Goal: Task Accomplishment & Management: Complete application form

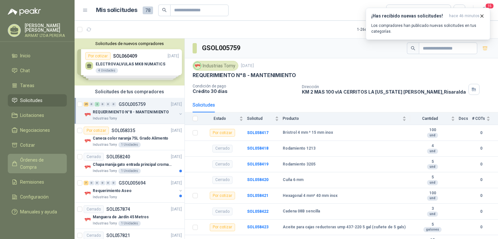
click at [41, 159] on link "Órdenes de Compra" at bounding box center [37, 163] width 59 height 19
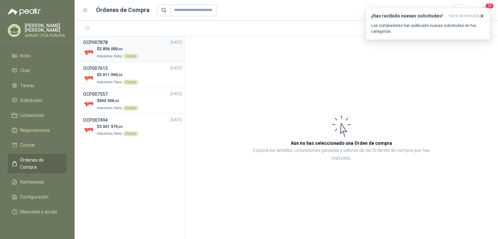
click at [129, 48] on p "$ 2.856.000 ,00" at bounding box center [117, 49] width 41 height 6
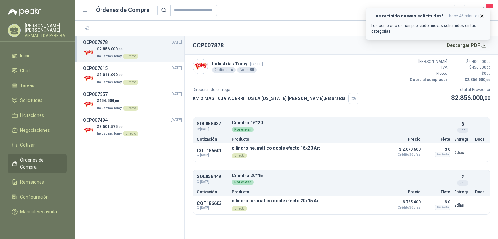
click at [483, 17] on icon "button" at bounding box center [482, 16] width 6 height 6
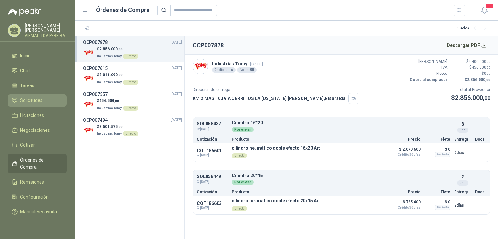
click at [23, 103] on span "Solicitudes" at bounding box center [31, 100] width 22 height 7
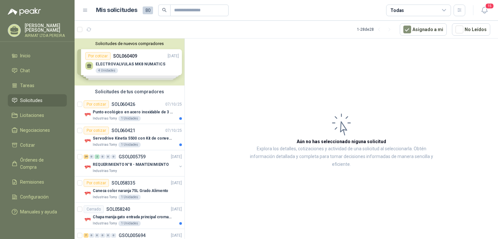
click at [26, 100] on link "Solicitudes" at bounding box center [37, 100] width 59 height 12
click at [130, 104] on p "SOL060426" at bounding box center [123, 104] width 24 height 5
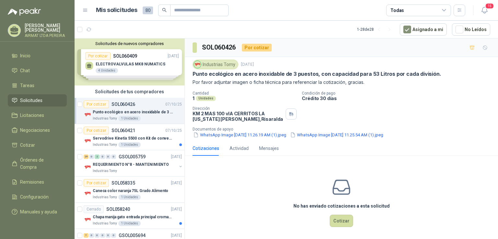
click at [37, 101] on link "Solicitudes" at bounding box center [37, 100] width 59 height 12
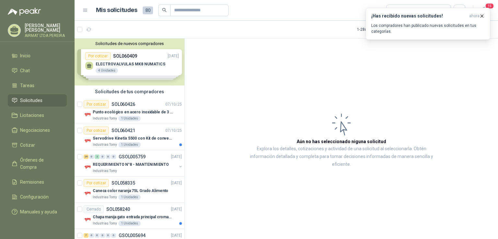
click at [61, 104] on li "Solicitudes" at bounding box center [37, 100] width 51 height 7
click at [145, 63] on div "Solicitudes de nuevos compradores Por cotizar SOL060409 [DATE] ELECTROVALVULAS …" at bounding box center [130, 62] width 110 height 47
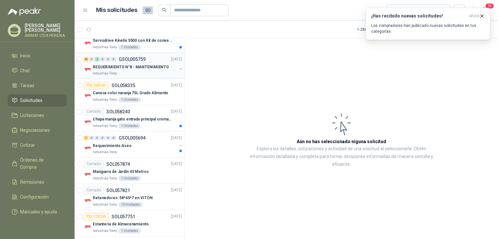
scroll to position [97, 0]
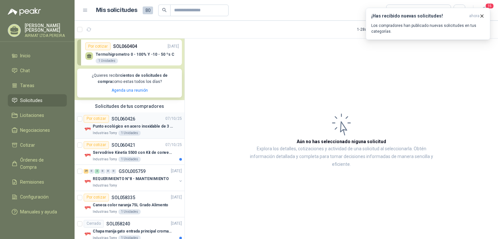
click at [135, 120] on div "Por cotizar SOL060426 [DATE]" at bounding box center [133, 119] width 98 height 8
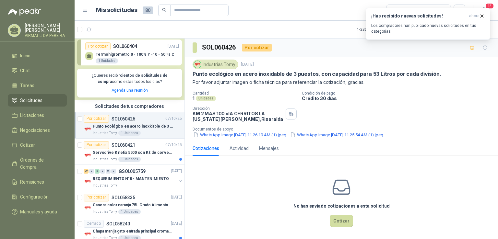
click at [34, 104] on span "Solicitudes" at bounding box center [31, 100] width 22 height 7
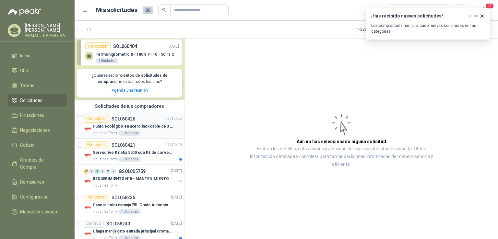
click at [116, 121] on p "SOL060426" at bounding box center [123, 119] width 24 height 5
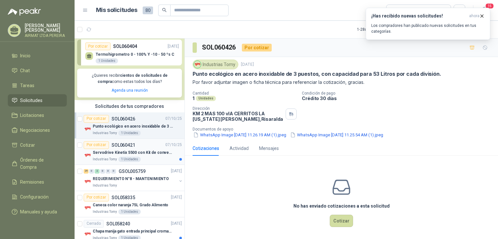
click at [125, 159] on div "1 Unidades" at bounding box center [129, 159] width 22 height 5
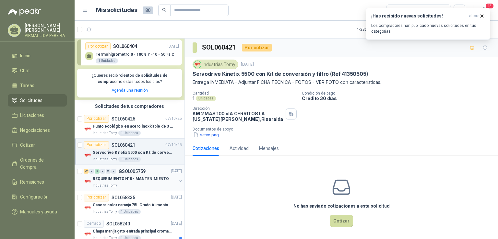
click at [133, 180] on p "REQUERIMIENTO N°8 - MANTENIMIENTO" at bounding box center [131, 179] width 76 height 6
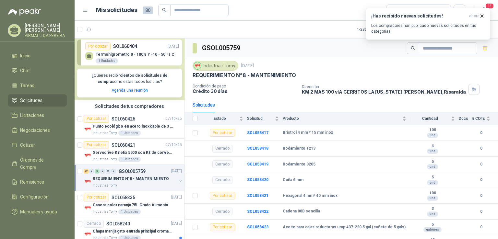
click at [23, 104] on span "Solicitudes" at bounding box center [31, 100] width 22 height 7
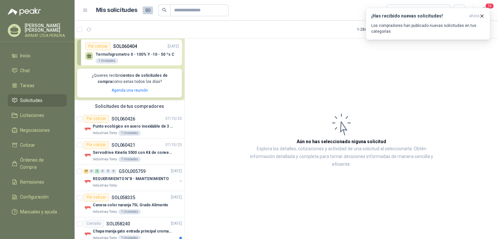
click at [23, 104] on span "Solicitudes" at bounding box center [31, 100] width 22 height 7
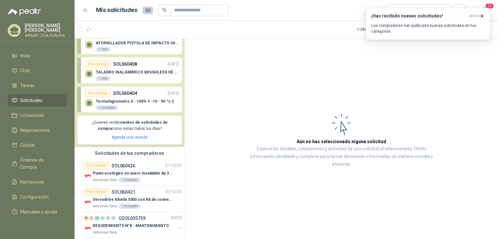
scroll to position [97, 0]
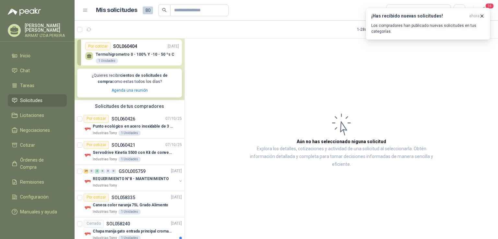
click at [24, 104] on span "Solicitudes" at bounding box center [31, 100] width 22 height 7
click at [31, 103] on span "Solicitudes" at bounding box center [31, 100] width 22 height 7
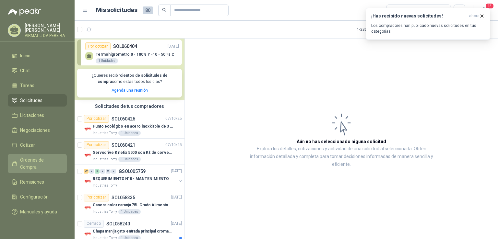
click at [50, 165] on span "Órdenes de Compra" at bounding box center [40, 163] width 40 height 14
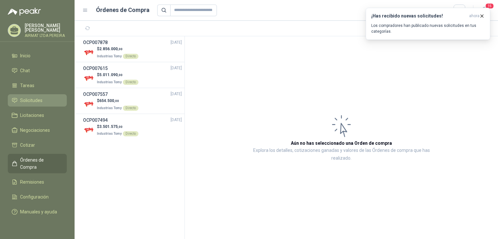
click at [33, 101] on link "Solicitudes" at bounding box center [37, 100] width 59 height 12
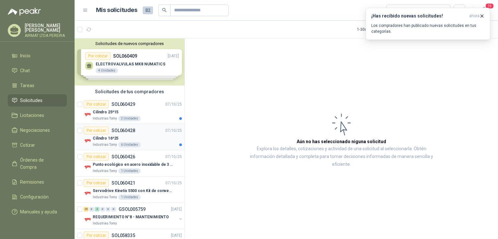
click at [147, 140] on div "Cilindro 16*25" at bounding box center [137, 138] width 89 height 8
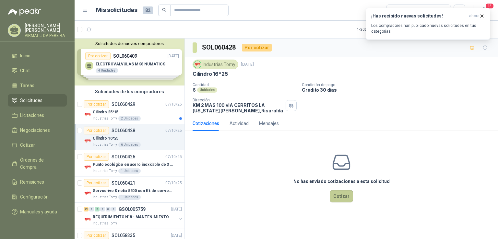
click at [343, 196] on button "Cotizar" at bounding box center [341, 196] width 23 height 12
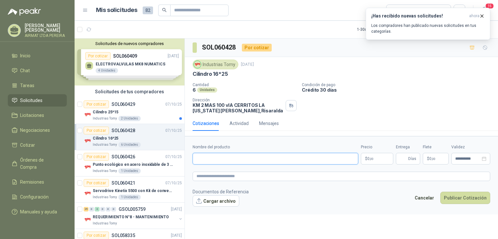
click at [229, 156] on input "Nombre del producto" at bounding box center [275, 159] width 166 height 12
type input "**********"
click at [376, 156] on p "$ 0 ,00" at bounding box center [377, 159] width 32 height 12
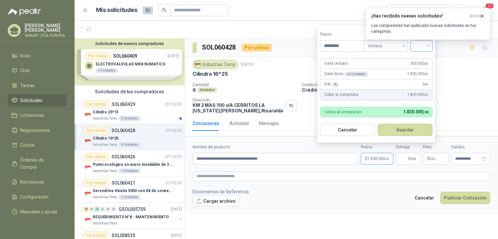
click at [430, 47] on div at bounding box center [421, 46] width 22 height 12
type input "*********"
click at [425, 61] on div "19%" at bounding box center [423, 59] width 12 height 7
click at [415, 158] on span "Días" at bounding box center [412, 158] width 8 height 11
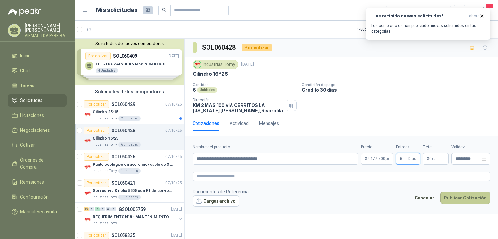
type input "*"
click at [450, 201] on button "Publicar Cotización" at bounding box center [465, 198] width 50 height 12
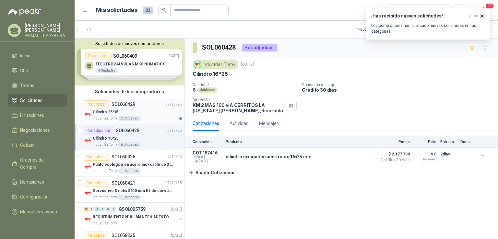
click at [151, 109] on div "Cilindro 25*15" at bounding box center [137, 112] width 89 height 8
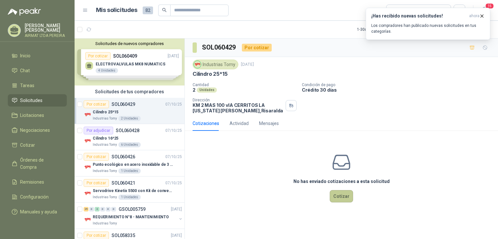
click at [340, 196] on button "Cotizar" at bounding box center [341, 196] width 23 height 12
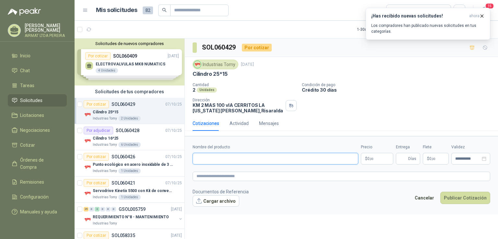
click at [222, 160] on input "Nombre del producto" at bounding box center [275, 159] width 166 height 12
click at [228, 157] on input "**********" at bounding box center [275, 159] width 166 height 12
type input "**********"
click at [382, 163] on p "$ 0 ,00" at bounding box center [377, 159] width 32 height 12
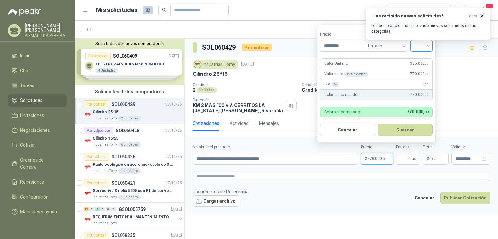
type input "*********"
click at [428, 45] on input "search" at bounding box center [421, 45] width 14 height 10
click at [425, 55] on div "19%" at bounding box center [423, 59] width 20 height 10
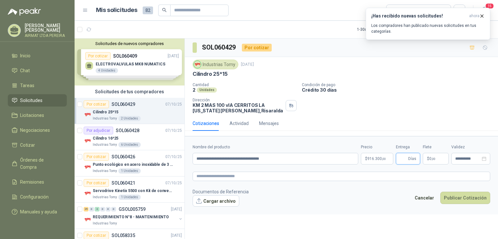
click at [405, 157] on input "Entrega" at bounding box center [402, 158] width 7 height 11
type input "*"
click at [451, 196] on button "Publicar Cotización" at bounding box center [465, 198] width 50 height 12
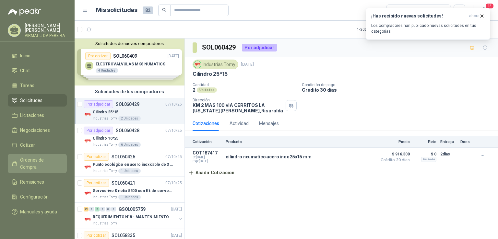
click at [32, 165] on span "Órdenes de Compra" at bounding box center [40, 163] width 40 height 14
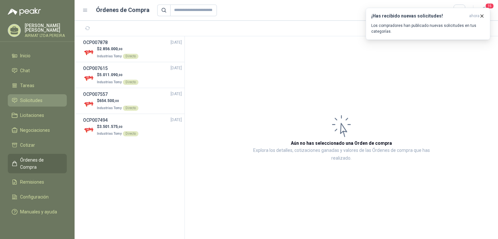
click at [17, 104] on li "Solicitudes" at bounding box center [37, 100] width 51 height 7
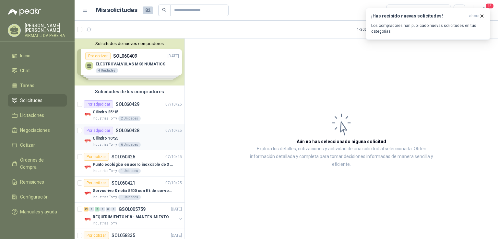
click at [137, 141] on div "Cilindro 16*25" at bounding box center [137, 138] width 89 height 8
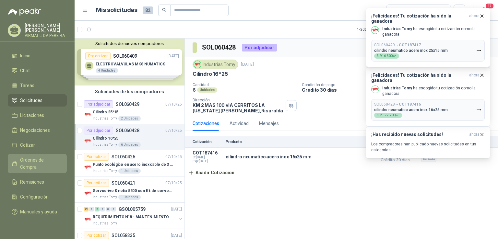
click at [24, 168] on link "Órdenes de Compra" at bounding box center [37, 163] width 59 height 19
